Goal: Transaction & Acquisition: Purchase product/service

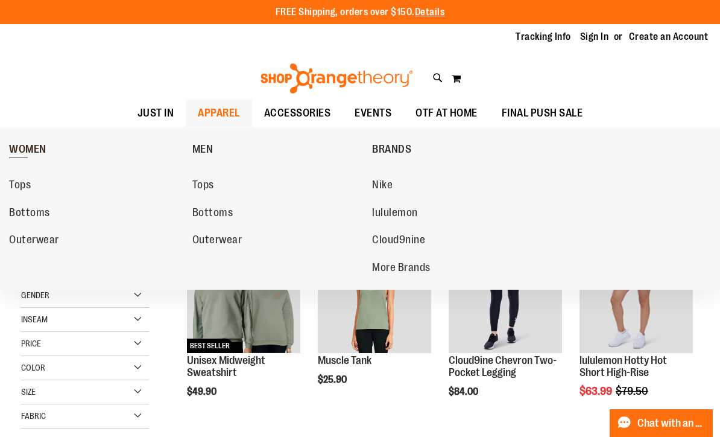
click at [22, 148] on span "WOMEN" at bounding box center [27, 150] width 37 height 15
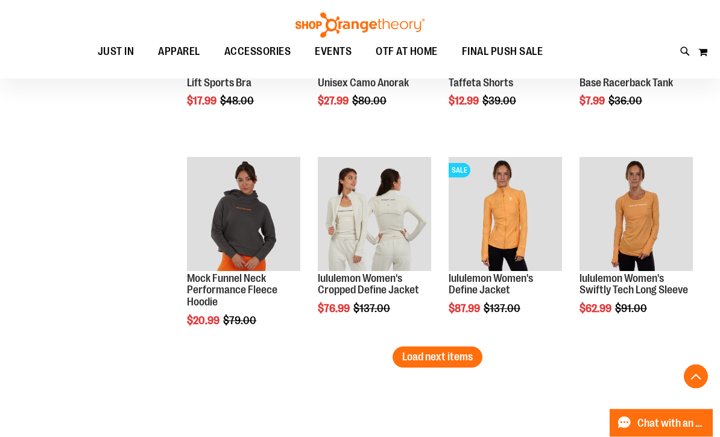
scroll to position [1646, 0]
click at [441, 360] on span "Load next items" at bounding box center [437, 357] width 71 height 12
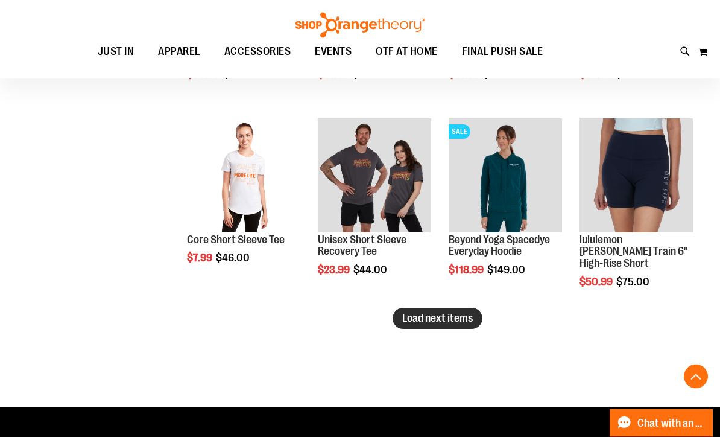
click at [447, 315] on span "Load next items" at bounding box center [437, 319] width 71 height 12
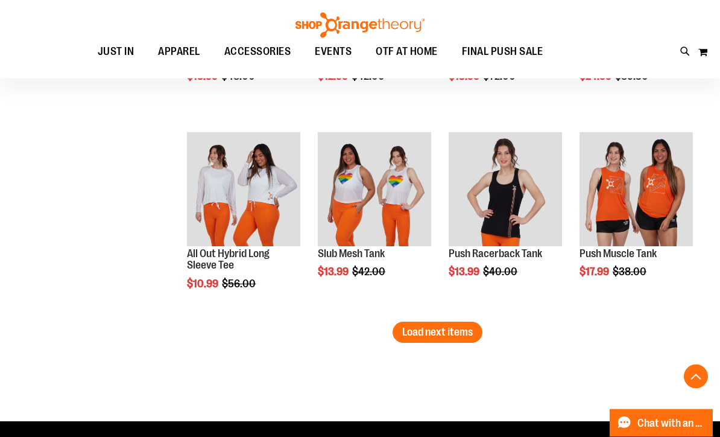
scroll to position [2844, 0]
click at [460, 335] on span "Load next items" at bounding box center [437, 332] width 71 height 12
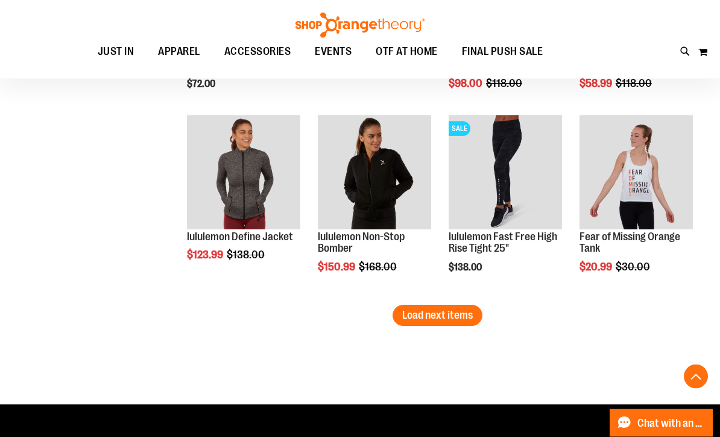
scroll to position [3447, 0]
click at [452, 321] on span "Load next items" at bounding box center [437, 315] width 71 height 12
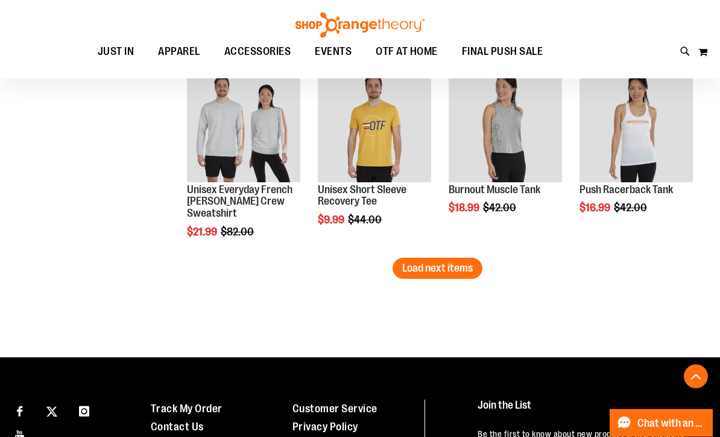
scroll to position [4081, 0]
click at [455, 269] on span "Load next items" at bounding box center [437, 268] width 71 height 12
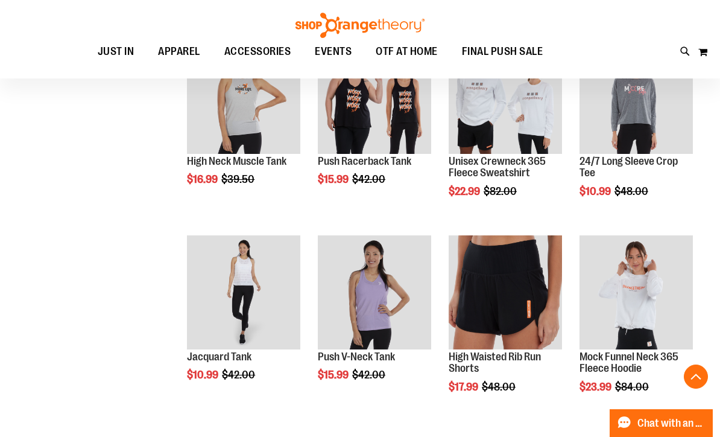
scroll to position [4302, 0]
